Goal: Check status: Check status

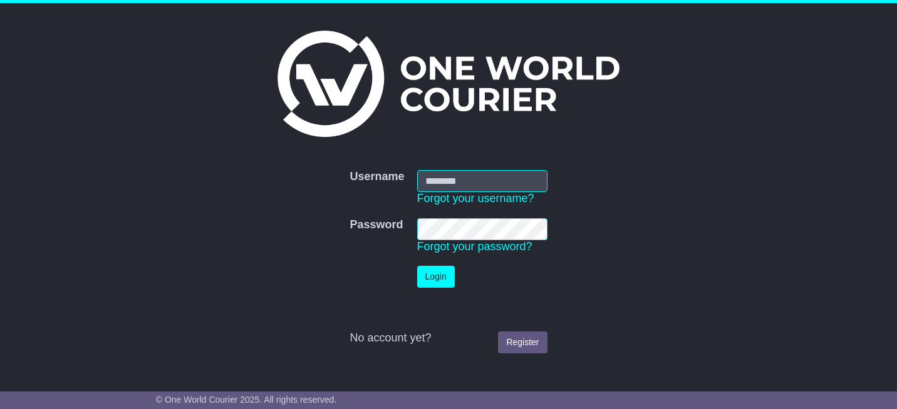
type input "**********"
click at [436, 275] on button "Login" at bounding box center [436, 277] width 38 height 22
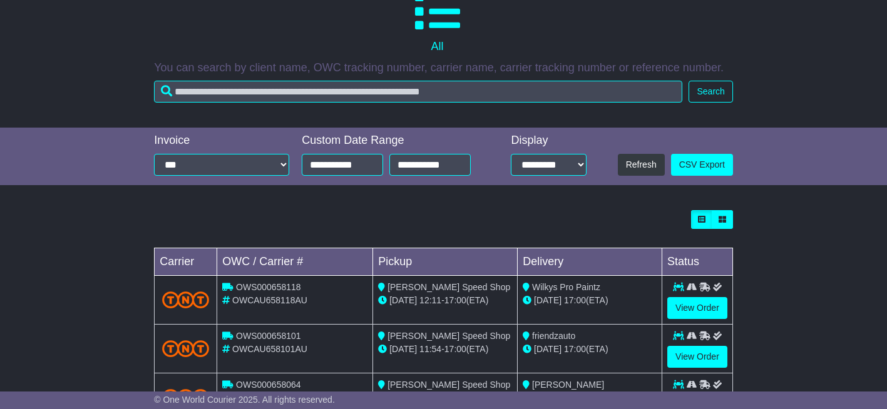
scroll to position [250, 0]
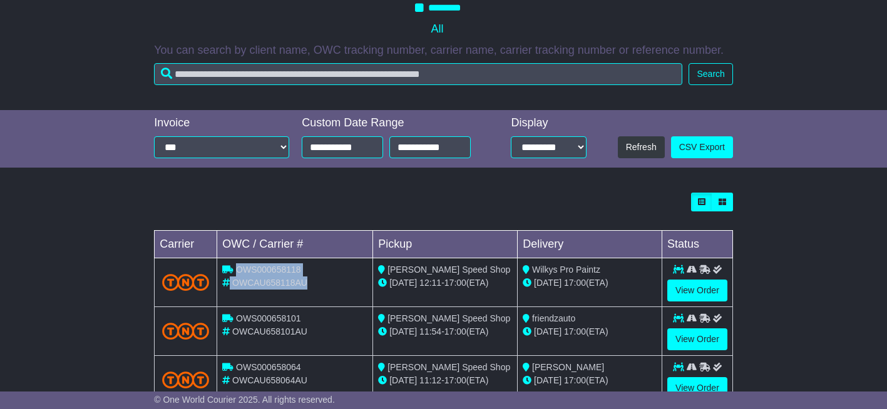
drag, startPoint x: 308, startPoint y: 285, endPoint x: 237, endPoint y: 270, distance: 72.2
click at [237, 270] on td "OWS000658118 OWCAU658118AU" at bounding box center [295, 282] width 156 height 49
copy td "OWS000658118 OWCAU658118AU"
